Goal: Task Accomplishment & Management: Use online tool/utility

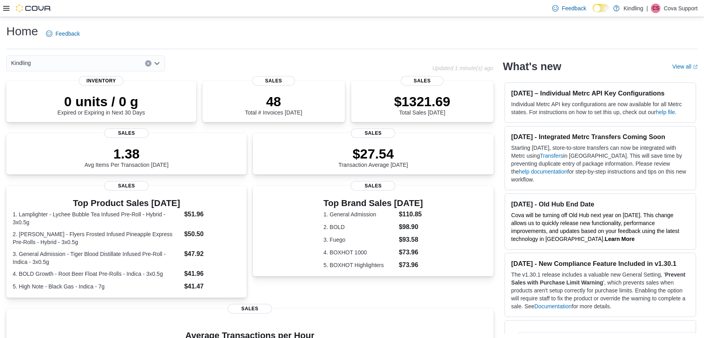
click at [7, 11] on div at bounding box center [27, 8] width 48 height 8
click at [8, 10] on icon at bounding box center [6, 8] width 6 height 6
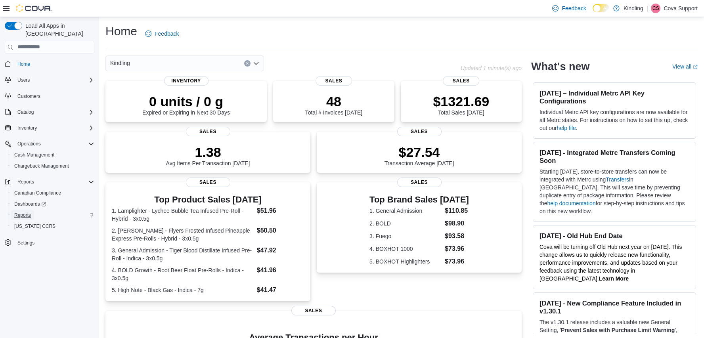
click at [32, 210] on link "Reports" at bounding box center [22, 215] width 23 height 10
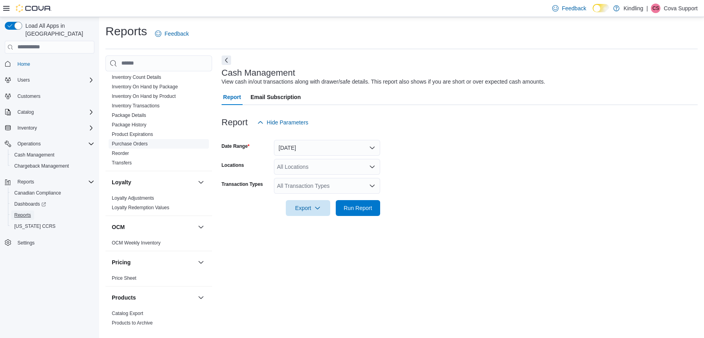
scroll to position [638, 0]
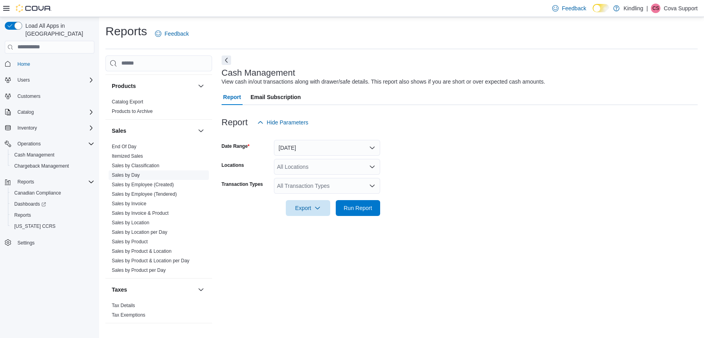
click at [135, 172] on link "Sales by Day" at bounding box center [126, 175] width 28 height 6
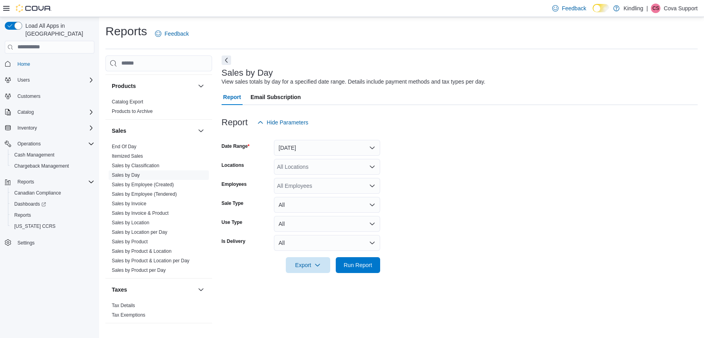
click at [302, 167] on div "All Locations" at bounding box center [327, 167] width 106 height 16
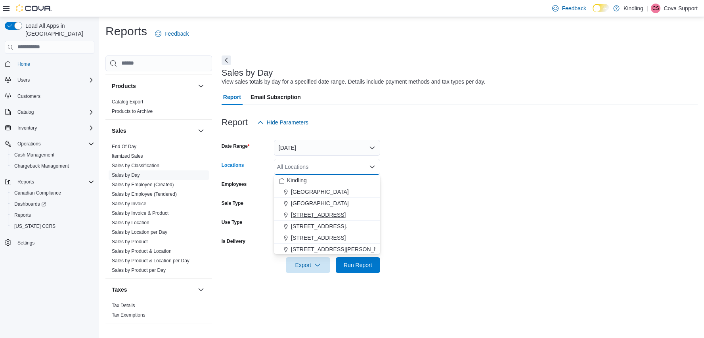
click at [317, 215] on span "[STREET_ADDRESS]" at bounding box center [318, 215] width 55 height 8
click at [374, 270] on span "Run Report" at bounding box center [357, 265] width 35 height 16
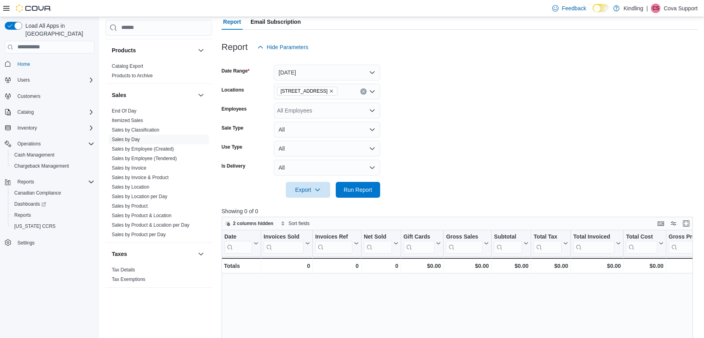
scroll to position [76, 0]
